Goal: Register for event/course

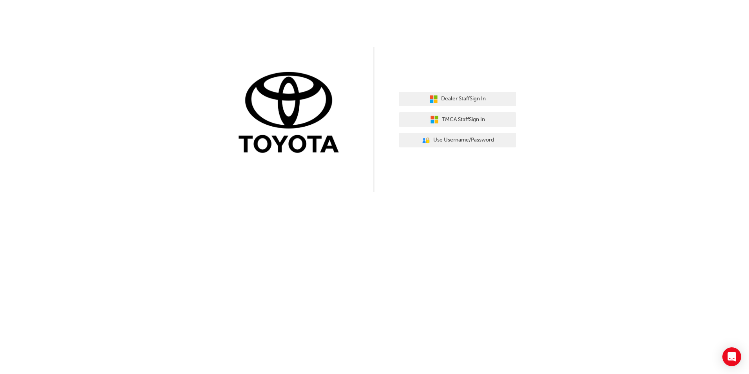
click at [480, 109] on div "Dealer Staff Sign In TMCA Staff Sign In User Authentication Icon - Blue Person,…" at bounding box center [458, 120] width 118 height 68
click at [479, 94] on button "Dealer Staff Sign In" at bounding box center [458, 99] width 118 height 15
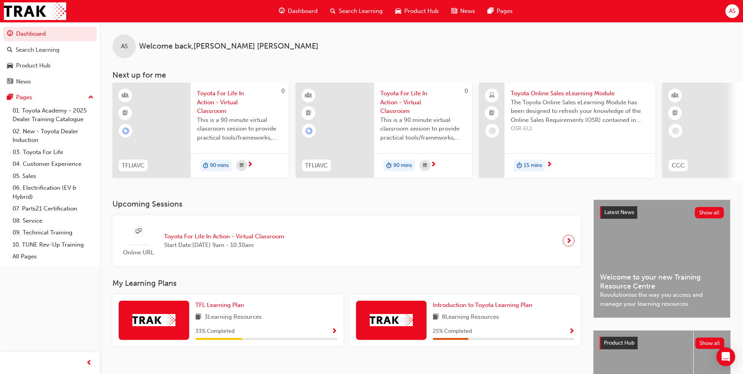
click at [264, 240] on span "Toyota For Life In Action - Virtual Classroom" at bounding box center [224, 236] width 120 height 9
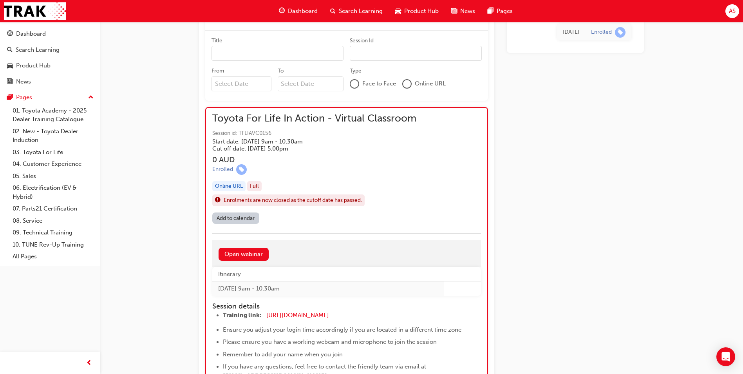
scroll to position [517, 0]
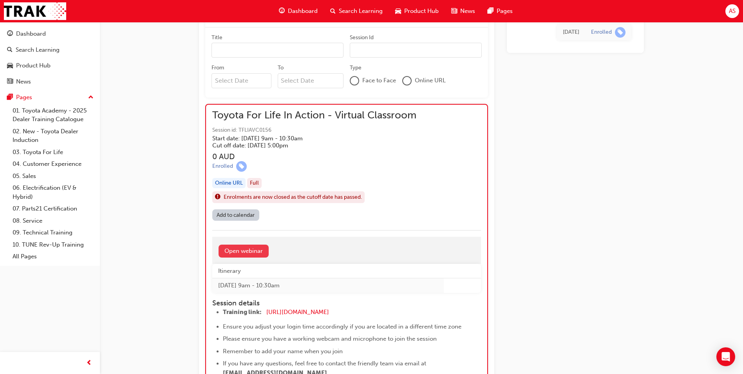
click at [256, 252] on link "Open webinar" at bounding box center [244, 251] width 50 height 13
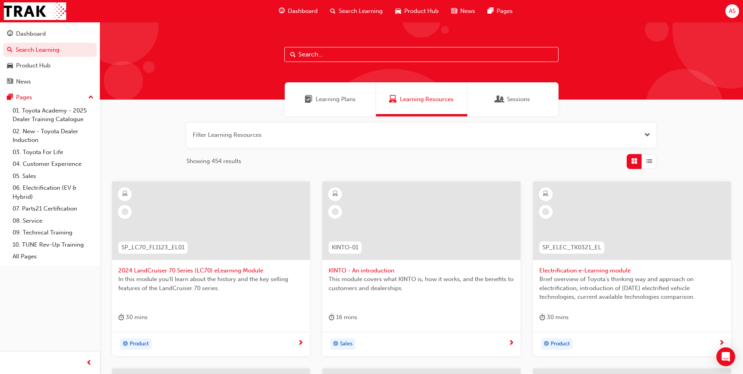
click at [483, 96] on div "Sessions" at bounding box center [512, 99] width 91 height 34
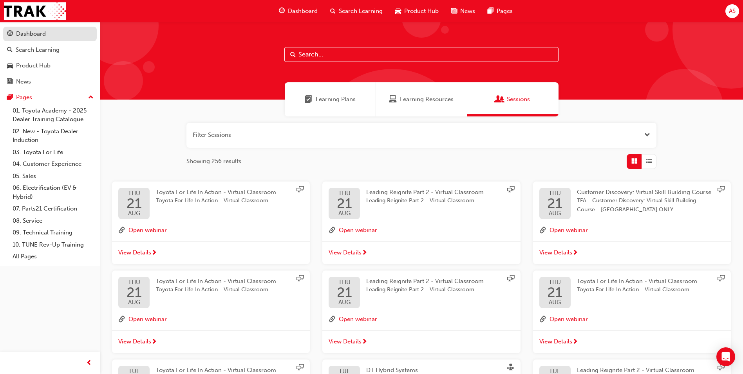
click at [74, 33] on div "Dashboard" at bounding box center [50, 34] width 86 height 10
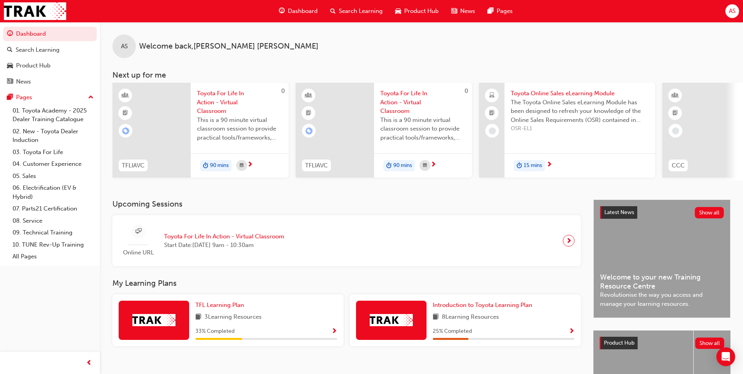
click at [565, 246] on div at bounding box center [569, 241] width 12 height 12
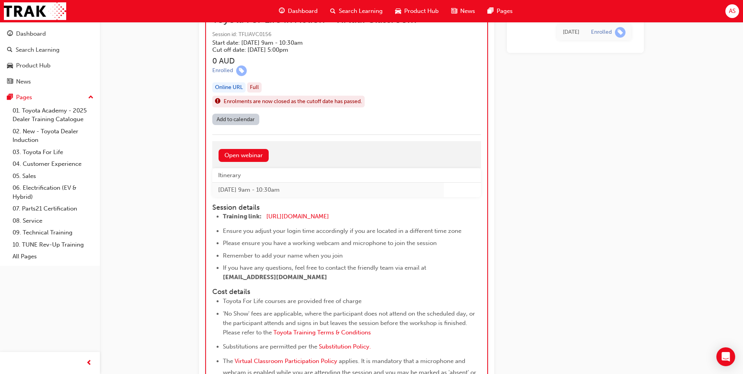
scroll to position [594, 0]
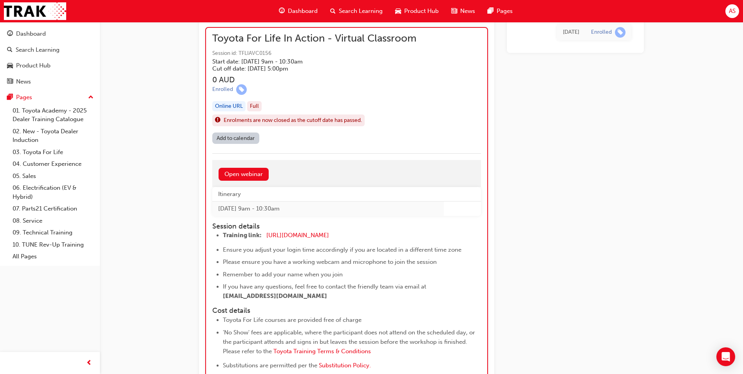
click at [236, 106] on div "Online URL" at bounding box center [228, 106] width 33 height 11
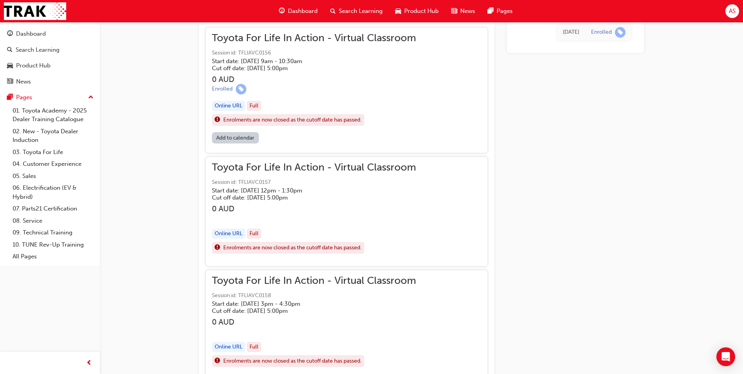
click at [236, 106] on div "Online URL" at bounding box center [228, 106] width 33 height 11
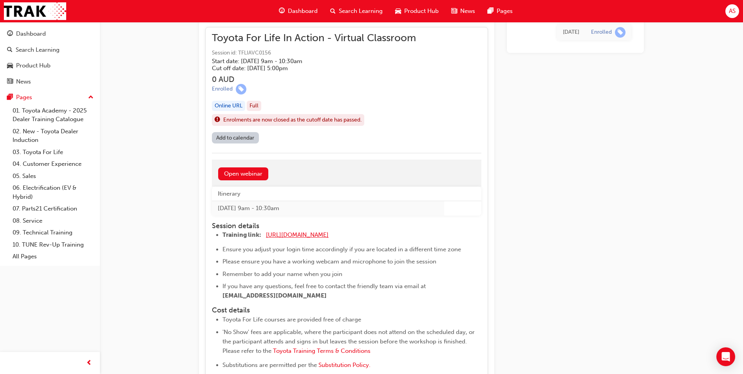
click at [308, 236] on span "[URL][DOMAIN_NAME]" at bounding box center [297, 234] width 63 height 7
